Goal: Task Accomplishment & Management: Complete application form

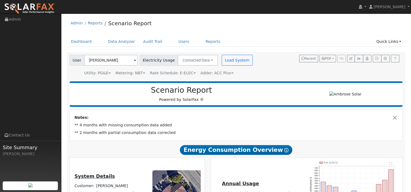
click at [134, 61] on span at bounding box center [135, 61] width 2 height 6
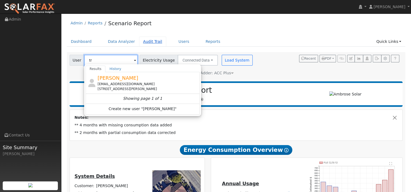
type input "t"
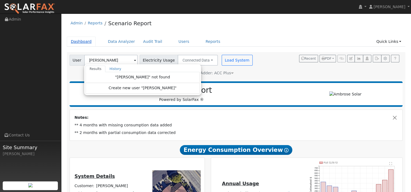
click at [78, 40] on link "Dashboard" at bounding box center [81, 42] width 29 height 10
type input "Michelle Vieira"
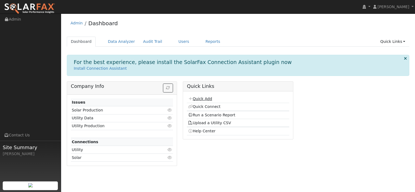
click at [200, 99] on link "Quick Add" at bounding box center [200, 99] width 24 height 4
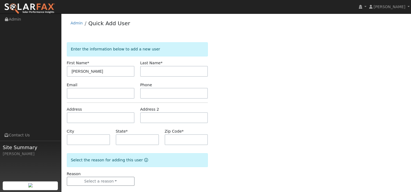
type input "[PERSON_NAME]"
type input "Ngo"
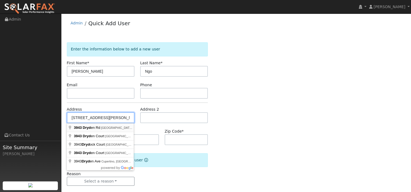
type input "3943 Dryden Road"
type input "Fremont"
type input "CA"
type input "94555"
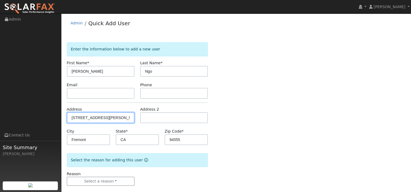
scroll to position [7, 0]
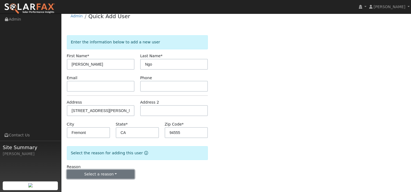
click at [116, 174] on button "Select a reason" at bounding box center [101, 174] width 68 height 9
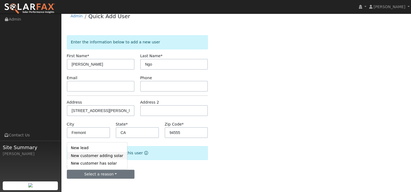
click at [101, 154] on link "New customer adding solar" at bounding box center [97, 156] width 60 height 8
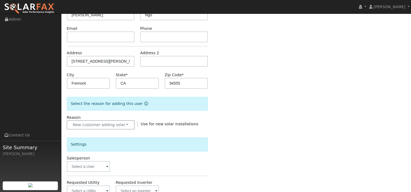
scroll to position [116, 0]
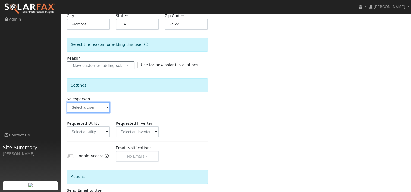
click at [108, 108] on input "text" at bounding box center [88, 107] width 43 height 11
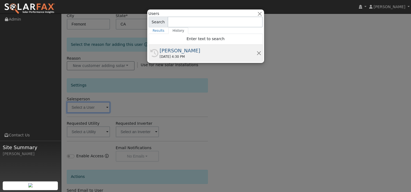
click at [167, 50] on div "[PERSON_NAME]" at bounding box center [208, 50] width 97 height 7
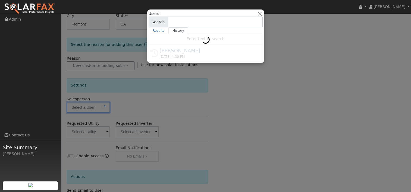
type input "[PERSON_NAME]"
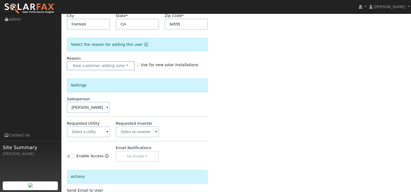
click at [108, 132] on span at bounding box center [107, 132] width 2 height 6
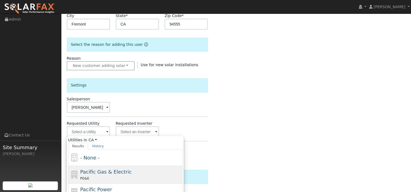
click at [99, 170] on span "Pacific Gas & Electric" at bounding box center [105, 172] width 51 height 6
type input "Pacific Gas & Electric"
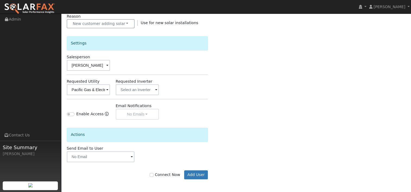
scroll to position [158, 0]
click at [153, 173] on input "Connect Now" at bounding box center [152, 175] width 4 height 4
checkbox input "true"
click at [194, 173] on button "Add User" at bounding box center [196, 174] width 24 height 9
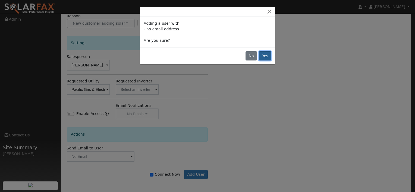
click at [265, 54] on button "Yes" at bounding box center [265, 55] width 12 height 9
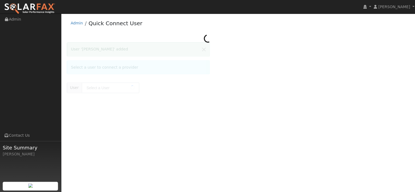
type input "[PERSON_NAME]"
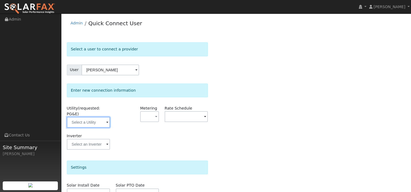
click at [109, 117] on input "text" at bounding box center [88, 122] width 43 height 11
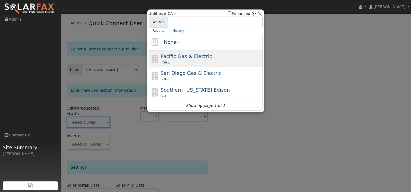
click at [169, 60] on div "PG&E" at bounding box center [210, 62] width 101 height 5
type input "PG&E"
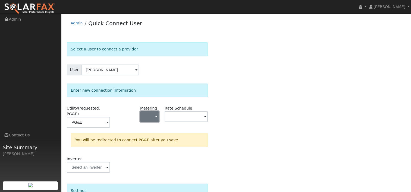
click at [157, 116] on span "button" at bounding box center [156, 117] width 2 height 6
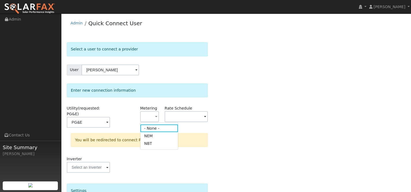
click at [152, 144] on link "NBT" at bounding box center [159, 144] width 38 height 8
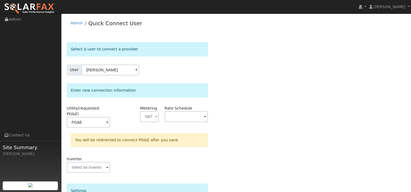
click at [205, 116] on span at bounding box center [205, 117] width 2 height 6
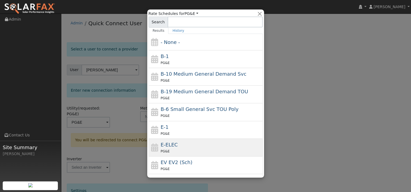
click at [177, 146] on div "E-ELEC PG&E" at bounding box center [210, 147] width 101 height 13
type input "E-ELEC"
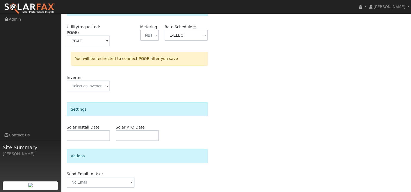
scroll to position [93, 0]
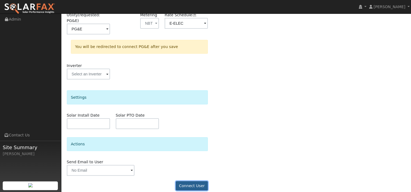
click at [191, 181] on button "Connect User" at bounding box center [192, 185] width 32 height 9
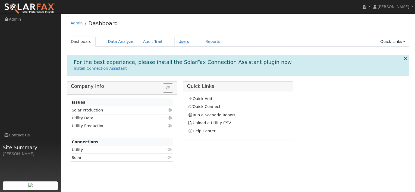
click at [174, 40] on link "Users" at bounding box center [183, 42] width 19 height 10
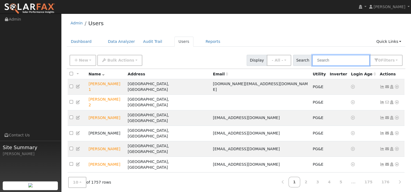
click at [333, 61] on input "text" at bounding box center [341, 60] width 58 height 11
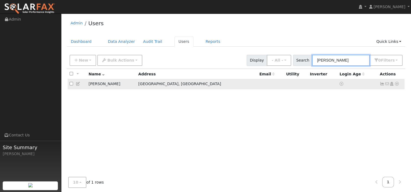
type input "george ngo"
click at [396, 84] on icon at bounding box center [396, 84] width 5 height 4
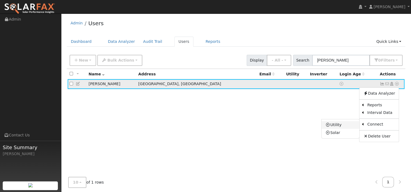
click at [343, 125] on link "Utility" at bounding box center [340, 125] width 38 height 8
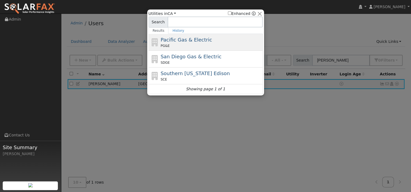
click at [167, 40] on span "Pacific Gas & Electric" at bounding box center [185, 40] width 51 height 6
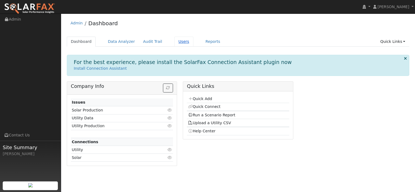
click at [176, 43] on link "Users" at bounding box center [183, 42] width 19 height 10
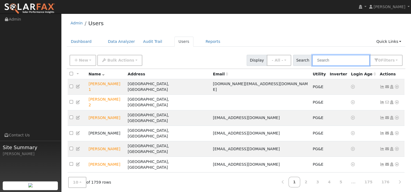
click at [340, 61] on input "text" at bounding box center [341, 60] width 58 height 11
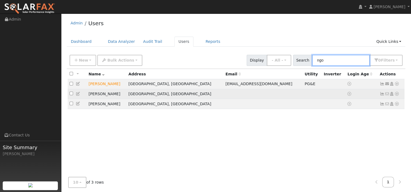
type input "ngo"
click at [396, 94] on icon at bounding box center [396, 94] width 5 height 4
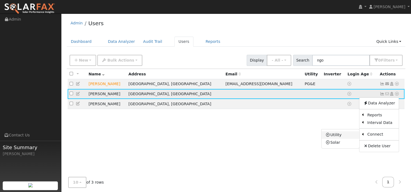
click at [343, 136] on link "Utility" at bounding box center [340, 135] width 38 height 8
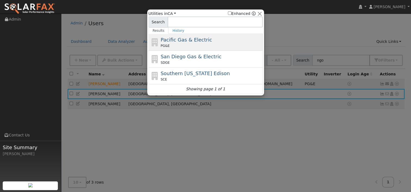
click at [191, 39] on span "Pacific Gas & Electric" at bounding box center [185, 40] width 51 height 6
